Goal: Information Seeking & Learning: Learn about a topic

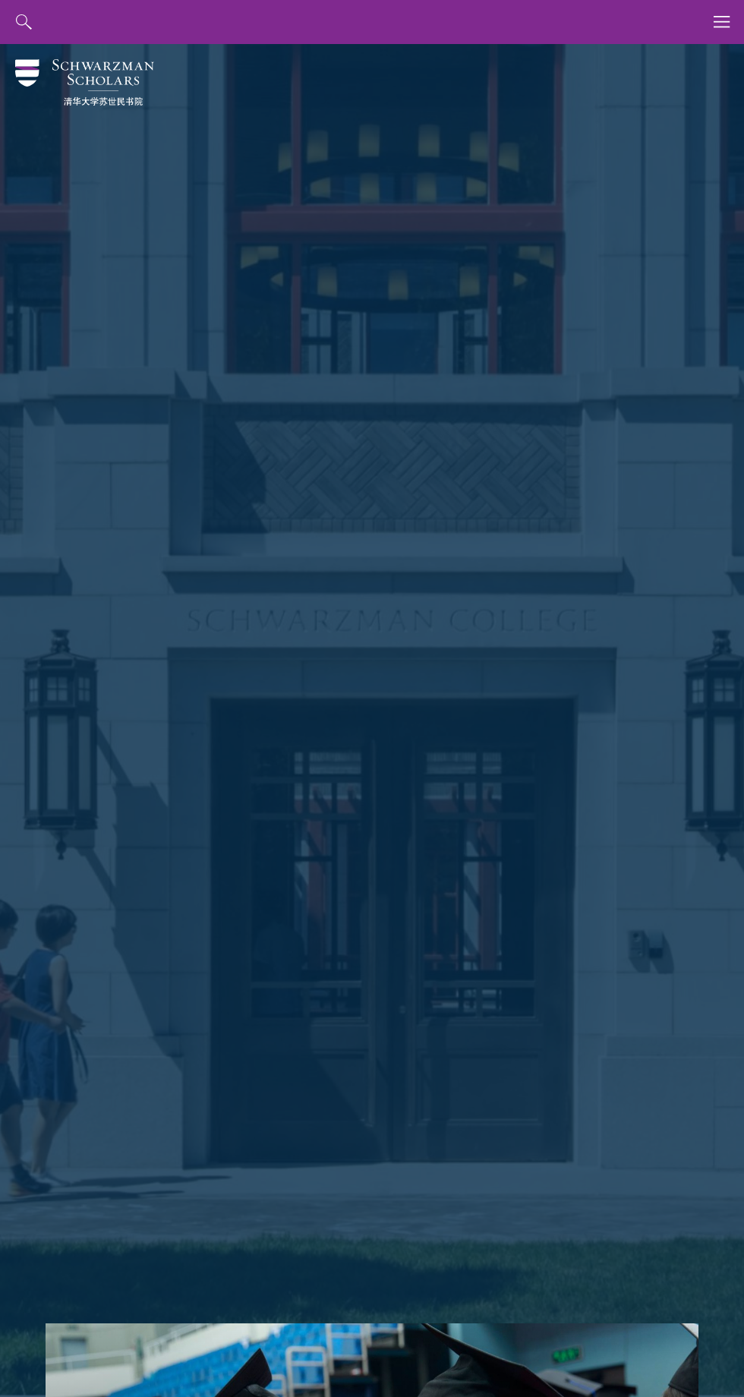
click at [673, 49] on div "Shape the future. Schwarzman Scholars is a prestigious one-year, fully funded m…" at bounding box center [372, 683] width 653 height 1279
click at [693, 74] on div "Shape the future. Schwarzman Scholars is a prestigious one-year, fully funded m…" at bounding box center [372, 683] width 653 height 1279
click at [676, 48] on div "Shape the future. Schwarzman Scholars is a prestigious one-year, fully funded m…" at bounding box center [372, 683] width 653 height 1279
click at [675, 48] on div "Shape the future. Schwarzman Scholars is a prestigious one-year, fully funded m…" at bounding box center [372, 683] width 653 height 1279
click at [659, 49] on div "Shape the future. Schwarzman Scholars is a prestigious one-year, fully funded m…" at bounding box center [372, 683] width 653 height 1279
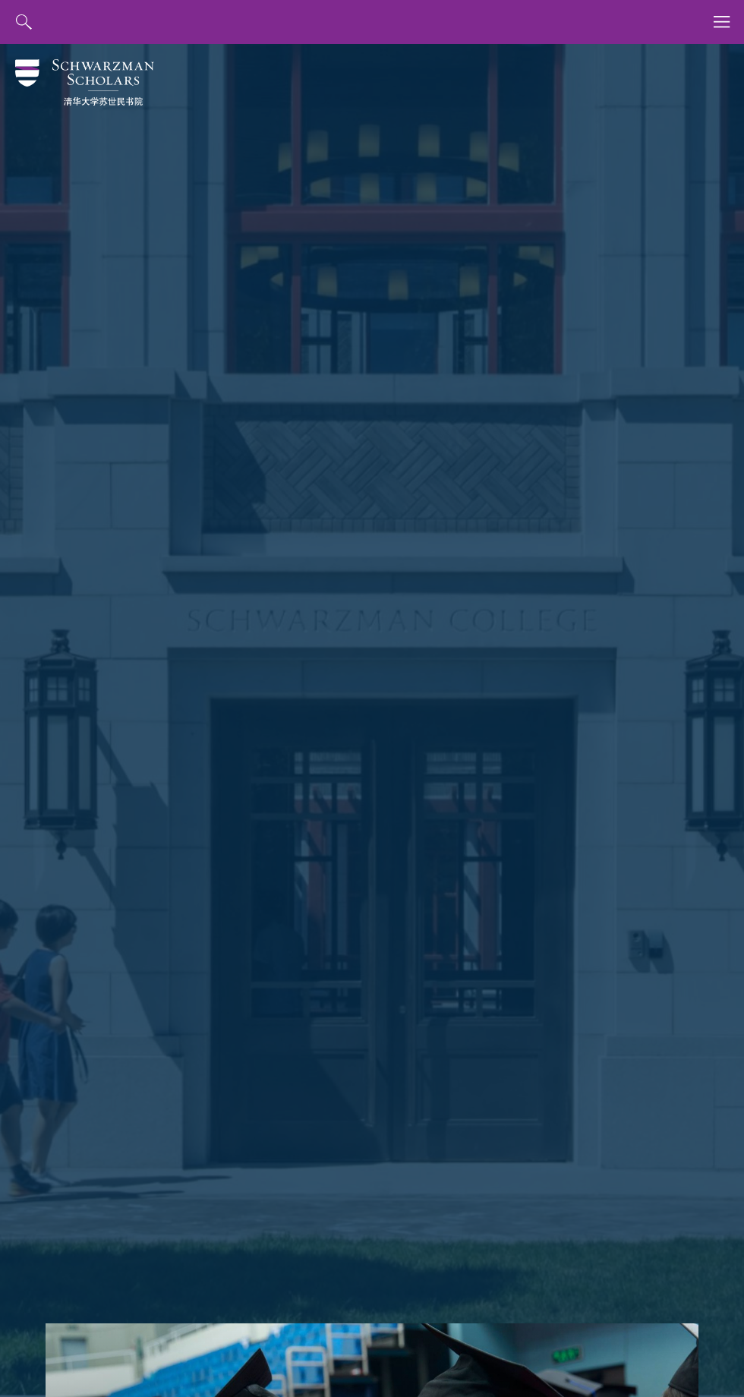
click at [659, 49] on div "Shape the future. Schwarzman Scholars is a prestigious one-year, fully funded m…" at bounding box center [372, 683] width 653 height 1279
click at [679, 48] on div "Shape the future. Schwarzman Scholars is a prestigious one-year, fully funded m…" at bounding box center [372, 683] width 653 height 1279
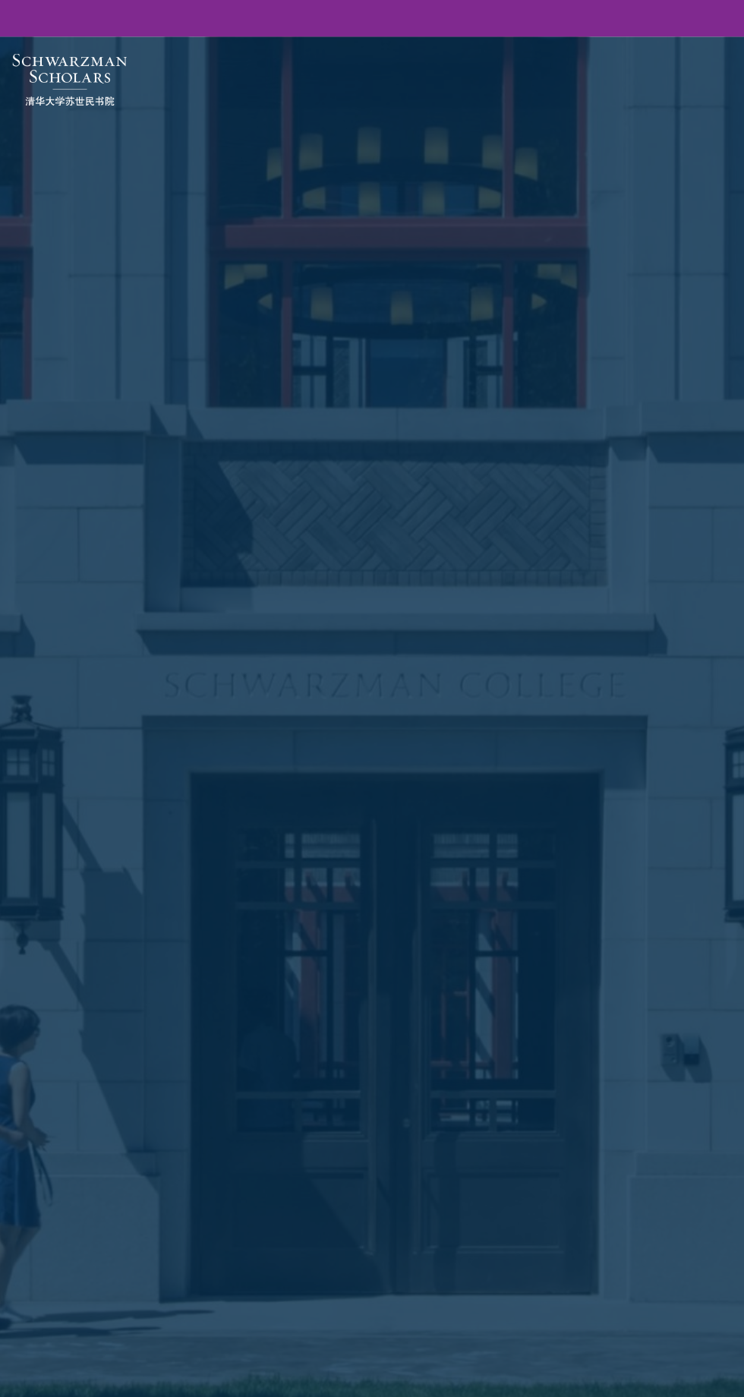
click at [652, 55] on div "Shape the future. Schwarzman Scholars is a prestigious one-year, fully funded m…" at bounding box center [372, 683] width 653 height 1279
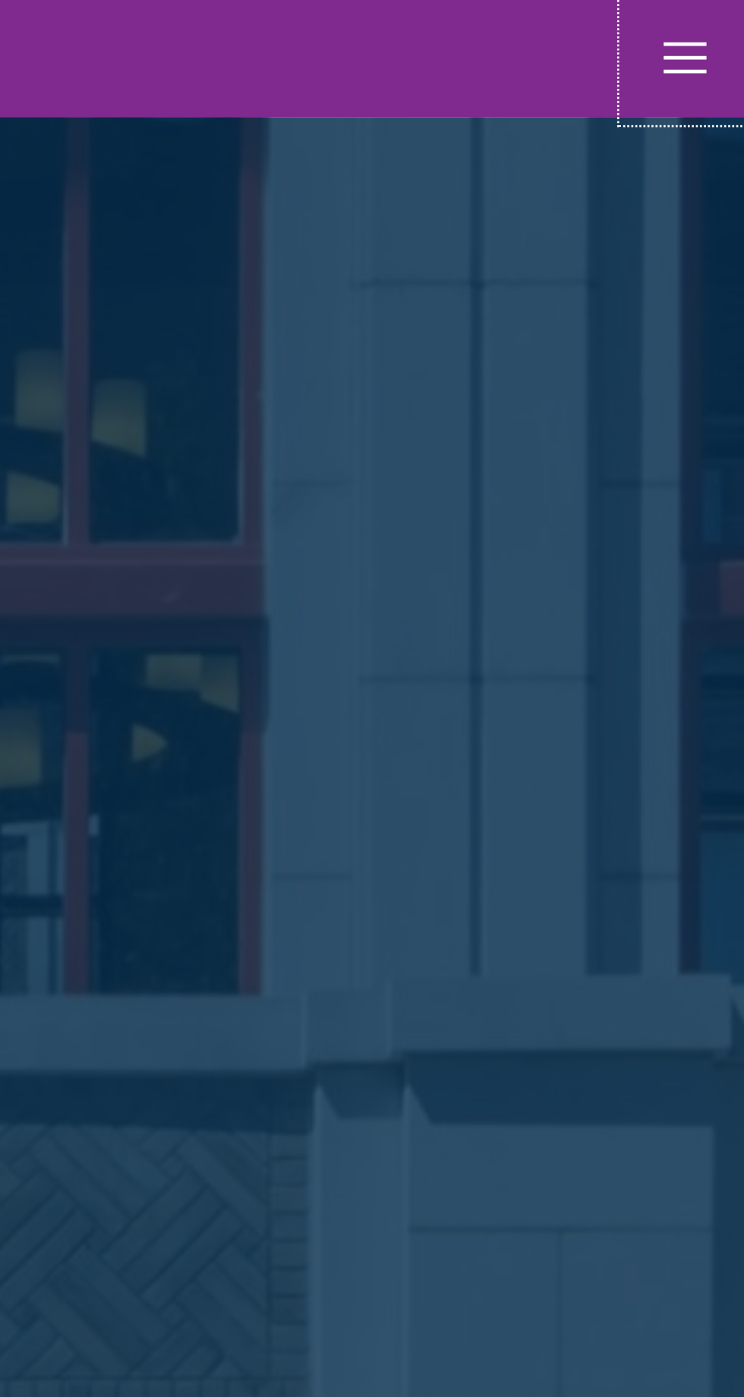
click at [730, 17] on icon "button" at bounding box center [722, 22] width 17 height 44
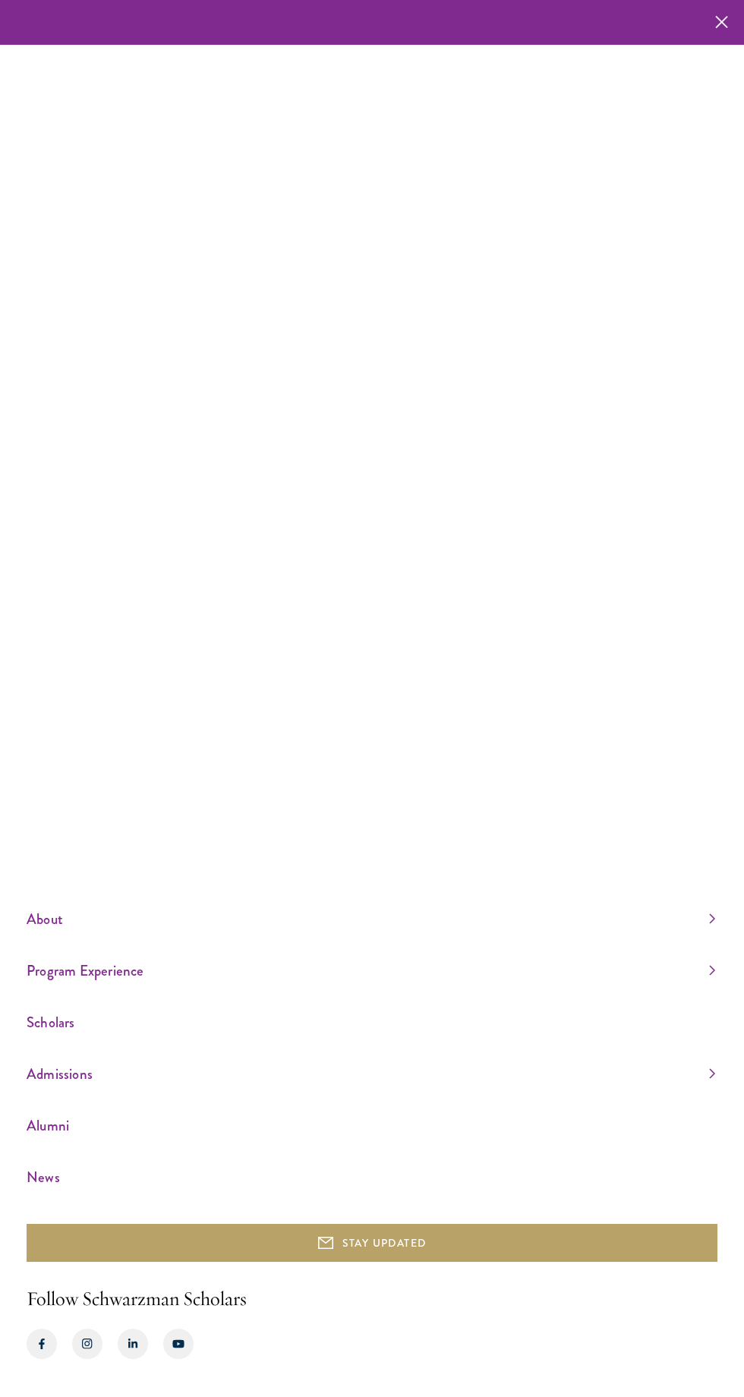
scroll to position [115, 0]
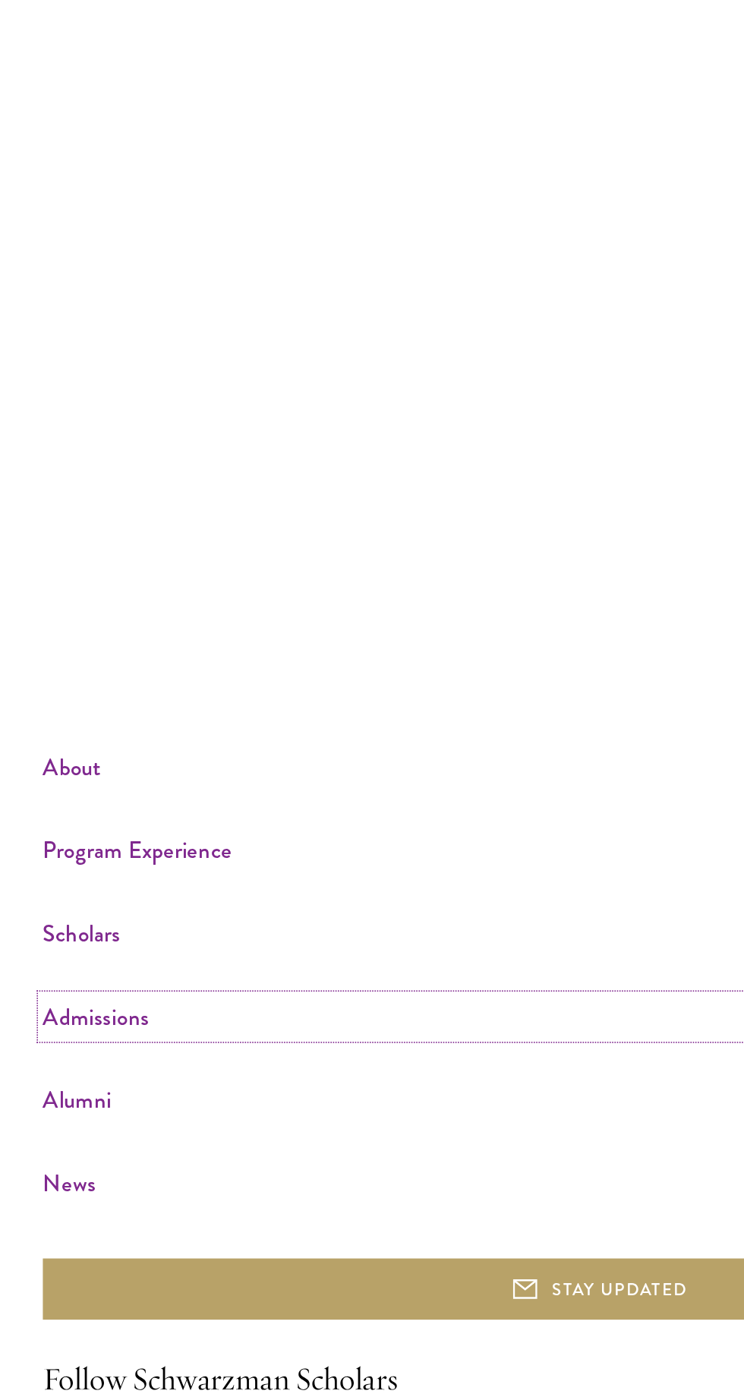
click at [84, 1081] on link "Admissions" at bounding box center [371, 1074] width 689 height 25
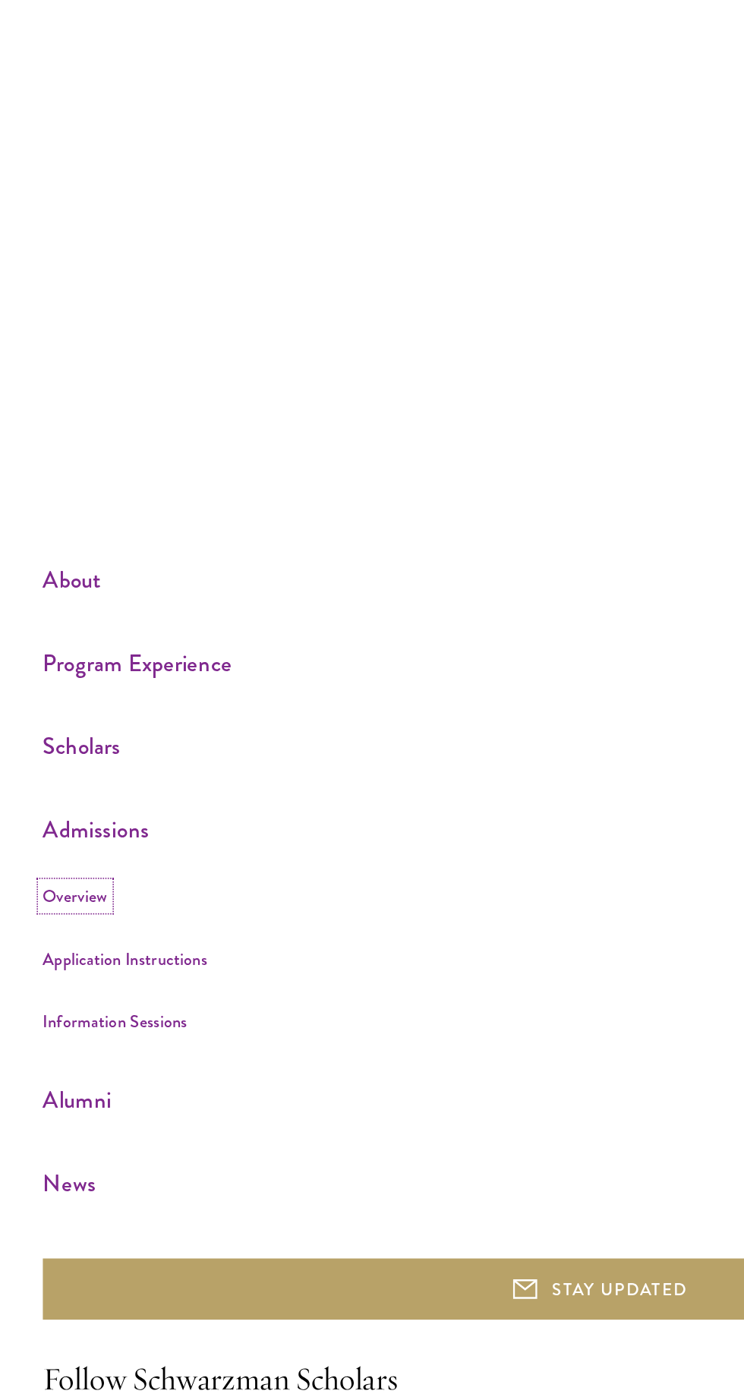
click at [60, 1007] on link "Overview" at bounding box center [47, 999] width 40 height 15
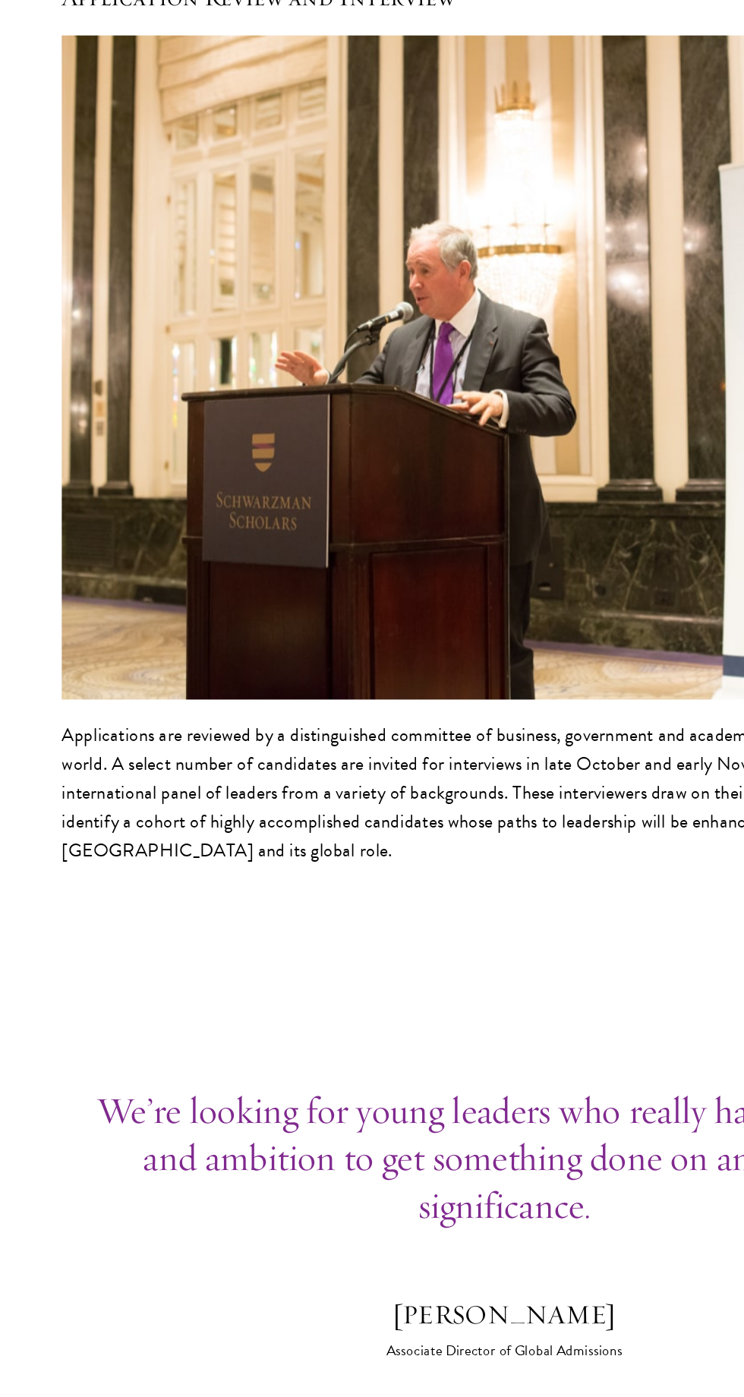
scroll to position [4781, 0]
